Goal: Task Accomplishment & Management: Use online tool/utility

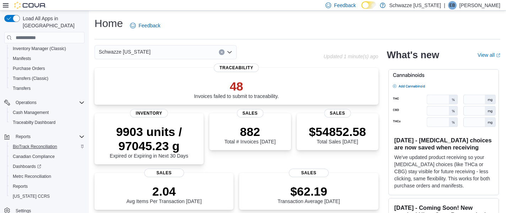
scroll to position [102, 0]
click at [43, 182] on div "Reports" at bounding box center [47, 186] width 75 height 9
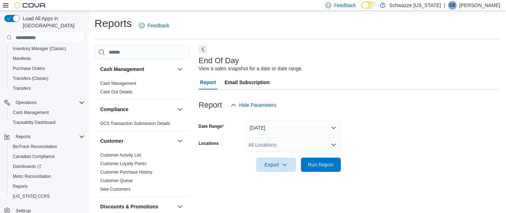
scroll to position [11, 0]
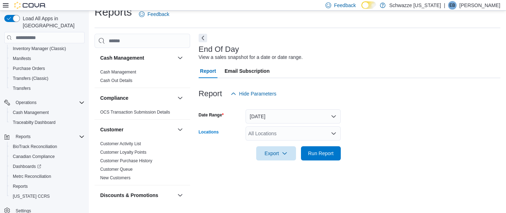
click at [264, 130] on div "All Locations" at bounding box center [293, 134] width 95 height 14
type input "***"
click at [293, 122] on span "SB - Federal Heights" at bounding box center [296, 120] width 63 height 7
drag, startPoint x: 393, startPoint y: 132, endPoint x: 336, endPoint y: 149, distance: 59.3
click at [375, 132] on form "Date Range Today Locations SB - Federal Heights Export Run Report" at bounding box center [350, 131] width 302 height 60
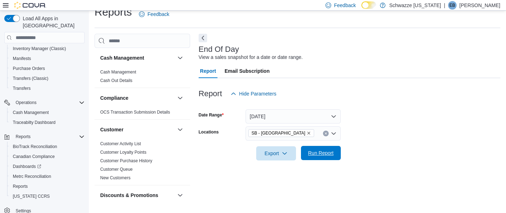
click at [329, 152] on span "Run Report" at bounding box center [321, 153] width 26 height 7
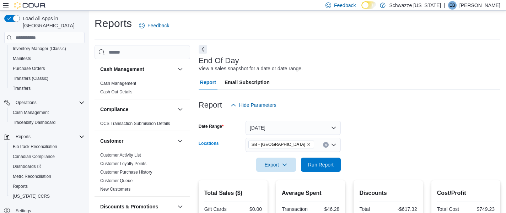
click at [297, 147] on span "SB - Federal Heights" at bounding box center [281, 144] width 59 height 7
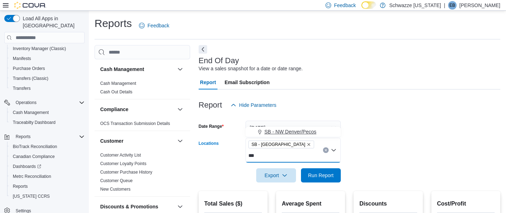
type input "***"
click at [315, 132] on span "SB - NW Denver/Pecos" at bounding box center [291, 131] width 52 height 7
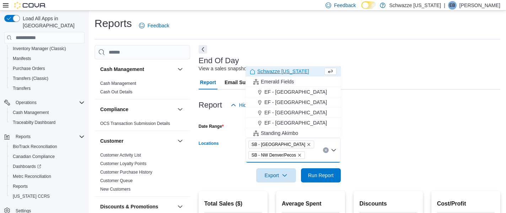
click at [308, 145] on icon "Remove SB - Federal Heights from selection in this group" at bounding box center [309, 144] width 3 height 3
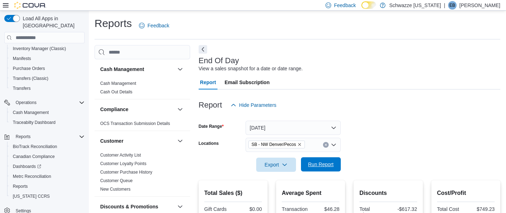
click at [326, 166] on span "Run Report" at bounding box center [321, 164] width 26 height 7
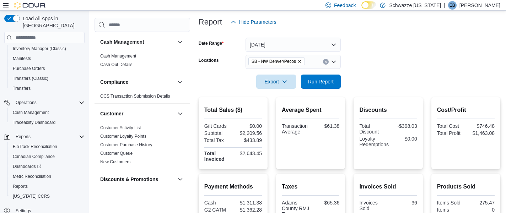
scroll to position [42, 0]
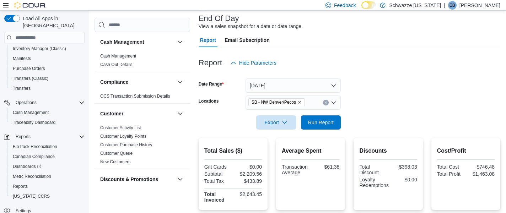
click at [319, 103] on div "SB - NW Denver/Pecos" at bounding box center [293, 103] width 95 height 14
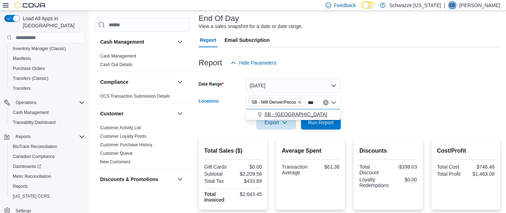
type input "***"
click at [315, 118] on div "SB - Federal Heights" at bounding box center [293, 114] width 87 height 7
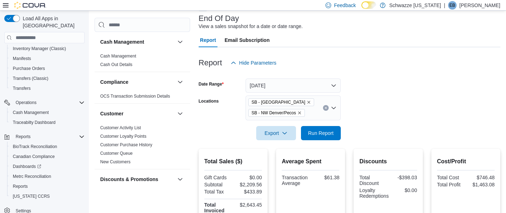
click at [371, 114] on form "Date Range Today Locations SB - Federal Heights SB - NW Denver/Pecos Export Run…" at bounding box center [350, 105] width 302 height 70
click at [328, 128] on span "Run Report" at bounding box center [321, 133] width 31 height 14
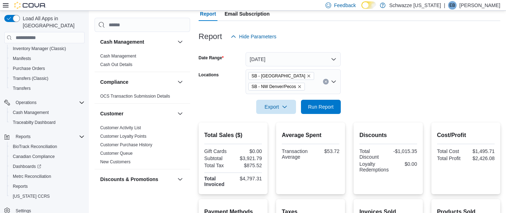
scroll to position [62, 0]
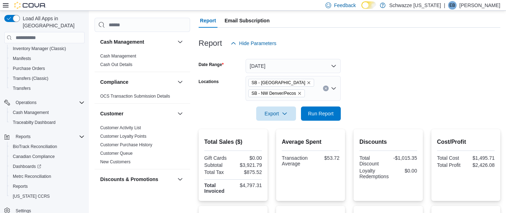
click at [307, 83] on icon "Remove SB - Federal Heights from selection in this group" at bounding box center [309, 83] width 4 height 4
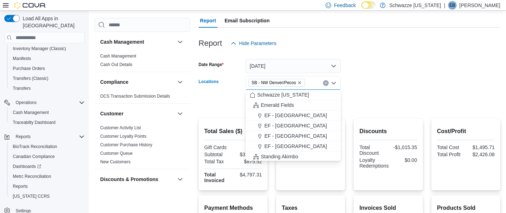
click at [358, 87] on form "Date Range Today Locations SB - NW Denver/Pecos Combo box. Selected. SB - NW De…" at bounding box center [350, 81] width 302 height 60
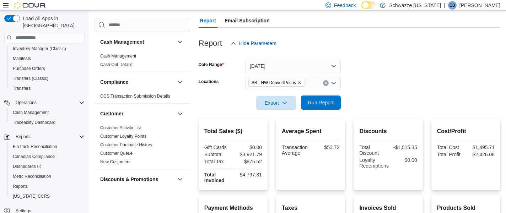
click at [318, 98] on span "Run Report" at bounding box center [321, 103] width 31 height 14
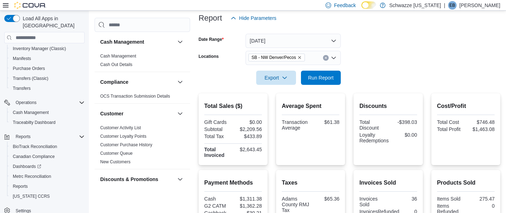
scroll to position [84, 0]
